Goal: Information Seeking & Learning: Learn about a topic

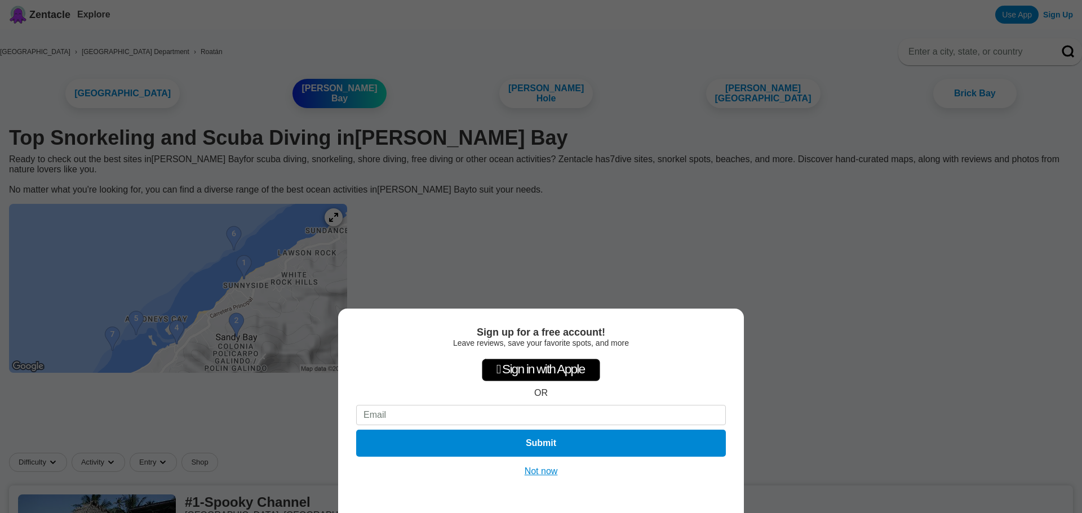
click at [536, 467] on button "Not now" at bounding box center [541, 471] width 40 height 11
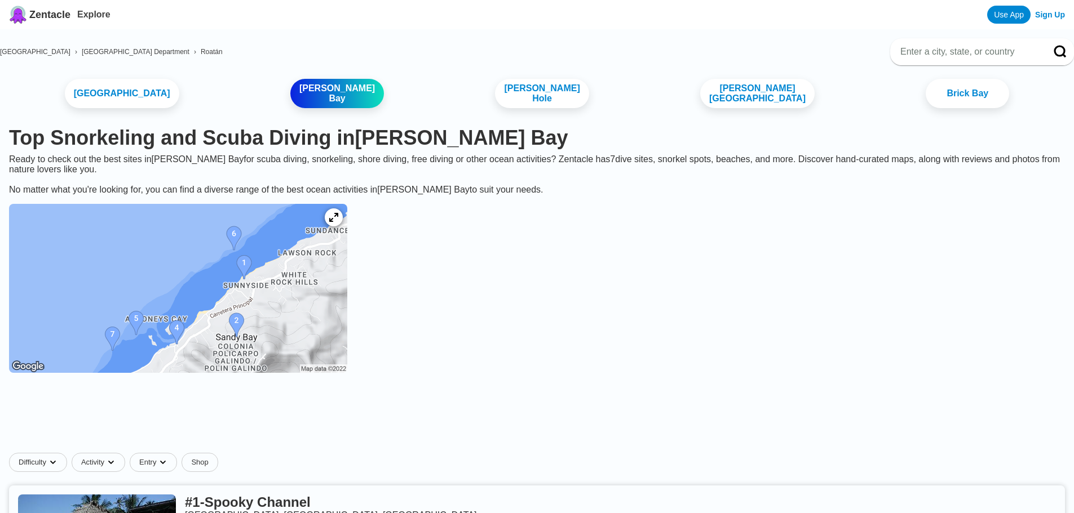
click at [211, 330] on img at bounding box center [178, 288] width 338 height 169
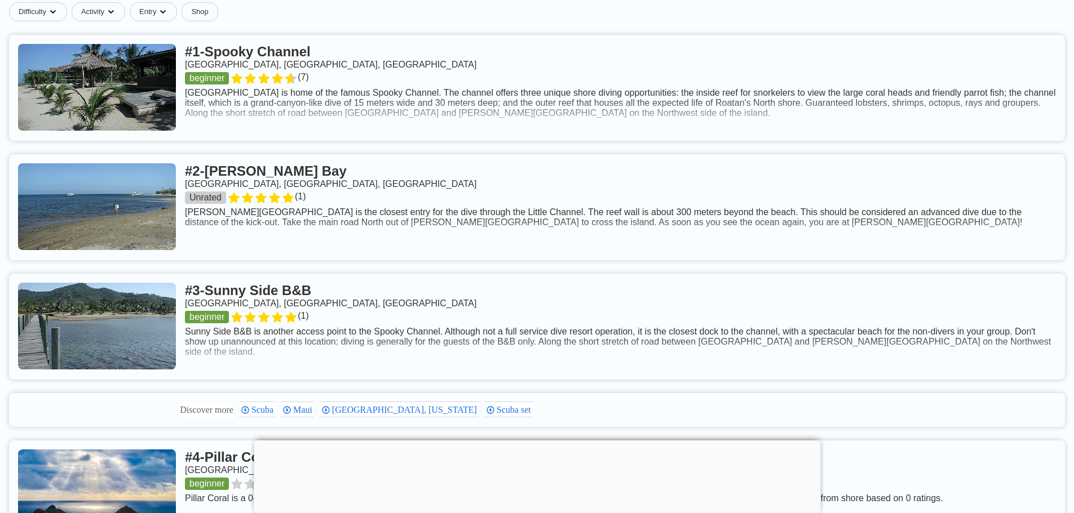
scroll to position [507, 0]
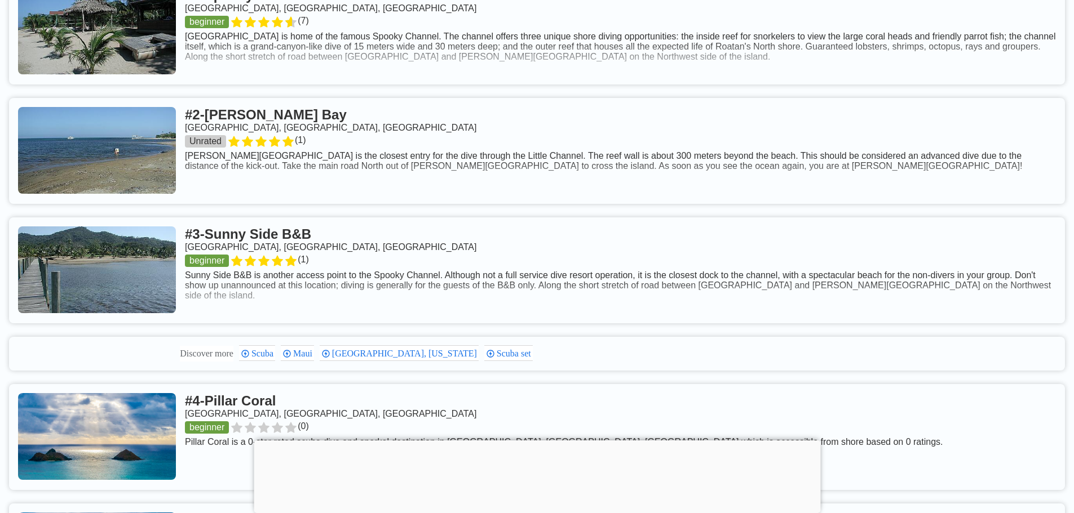
click at [292, 282] on link at bounding box center [537, 271] width 1056 height 106
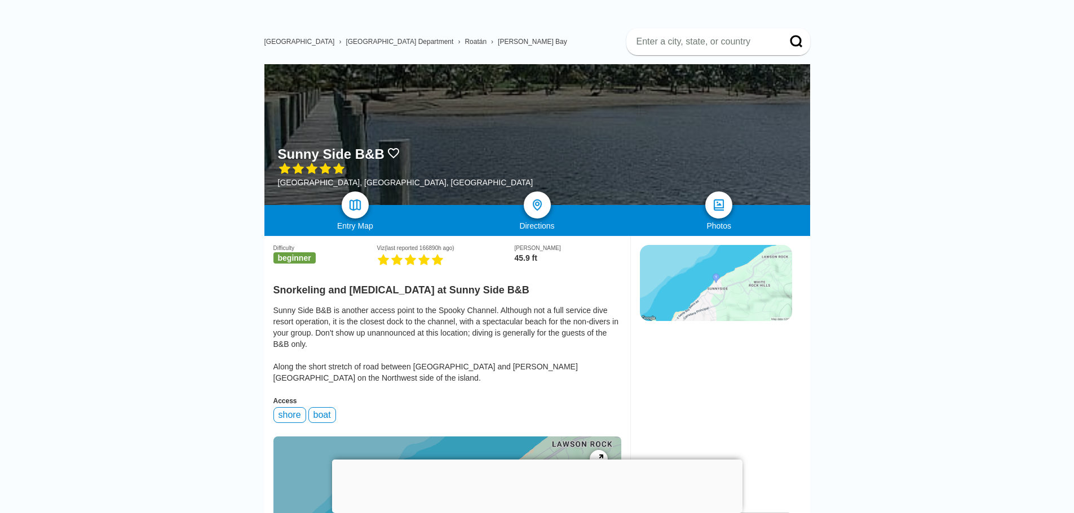
scroll to position [56, 0]
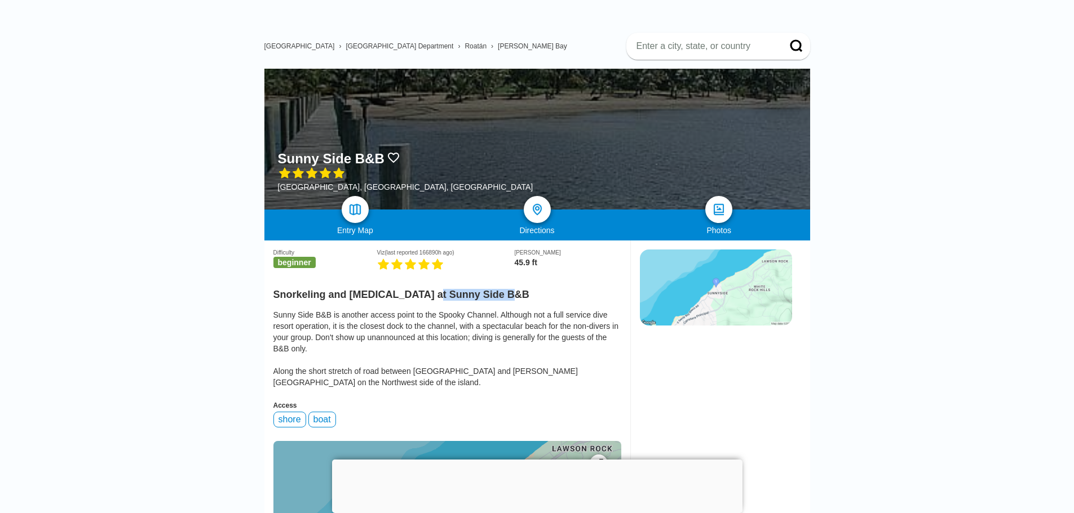
drag, startPoint x: 507, startPoint y: 297, endPoint x: 425, endPoint y: 303, distance: 81.9
click at [425, 301] on h2 "Snorkeling and Scuba Diving at Sunny Side B&B" at bounding box center [447, 291] width 348 height 19
copy h2 "Sunny Side B&B"
